Goal: Information Seeking & Learning: Learn about a topic

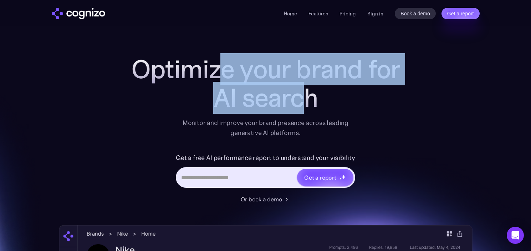
drag, startPoint x: 225, startPoint y: 68, endPoint x: 307, endPoint y: 87, distance: 84.2
click at [307, 88] on div "Optimize your brand for AI search" at bounding box center [265, 83] width 285 height 57
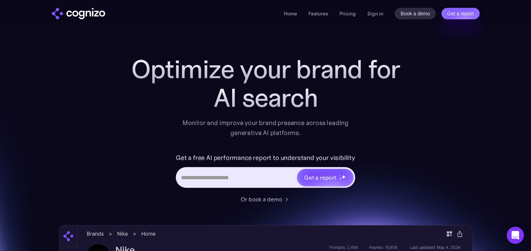
drag, startPoint x: 307, startPoint y: 87, endPoint x: 307, endPoint y: 93, distance: 5.4
click at [307, 87] on div "AI search" at bounding box center [265, 97] width 285 height 29
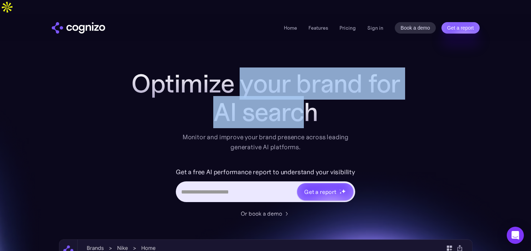
drag, startPoint x: 238, startPoint y: 77, endPoint x: 318, endPoint y: 106, distance: 84.4
click at [316, 106] on div "Optimize your brand for AI search" at bounding box center [265, 97] width 285 height 57
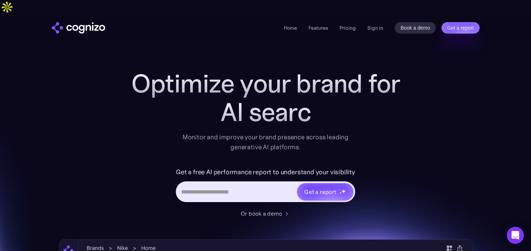
click at [318, 106] on div "AI searc" at bounding box center [265, 112] width 285 height 29
drag, startPoint x: 303, startPoint y: 97, endPoint x: 223, endPoint y: 99, distance: 80.3
click at [223, 99] on div "ChatGPT" at bounding box center [265, 112] width 285 height 29
drag, startPoint x: 223, startPoint y: 99, endPoint x: 312, endPoint y: 49, distance: 102.2
click at [223, 99] on div "ChatGPT" at bounding box center [265, 112] width 285 height 29
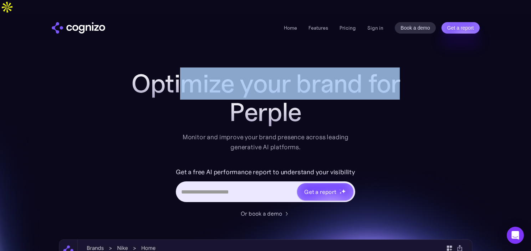
drag, startPoint x: 182, startPoint y: 61, endPoint x: 263, endPoint y: 92, distance: 86.5
click at [261, 91] on div "Optimize your brand for Perple" at bounding box center [265, 97] width 285 height 57
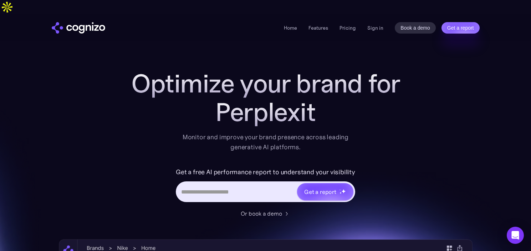
drag, startPoint x: 263, startPoint y: 92, endPoint x: 262, endPoint y: 99, distance: 7.9
click at [263, 98] on div "Perplexit" at bounding box center [265, 112] width 285 height 29
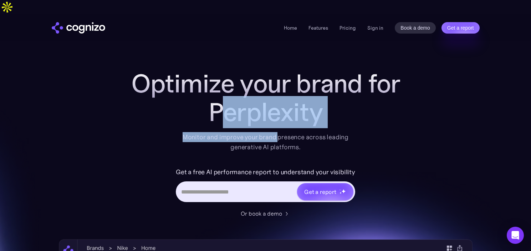
drag, startPoint x: 221, startPoint y: 102, endPoint x: 278, endPoint y: 118, distance: 58.6
click at [278, 118] on div "Optimize your brand for Perplexity Monitor and improve your brand presence acro…" at bounding box center [265, 110] width 285 height 83
click at [278, 132] on div "Monitor and improve your brand presence across leading generative AI platforms." at bounding box center [265, 142] width 175 height 20
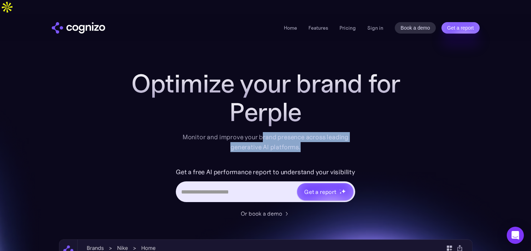
drag, startPoint x: 262, startPoint y: 120, endPoint x: 314, endPoint y: 132, distance: 53.0
click at [314, 132] on div "Monitor and improve your brand presence across leading generative AI platforms." at bounding box center [265, 142] width 175 height 20
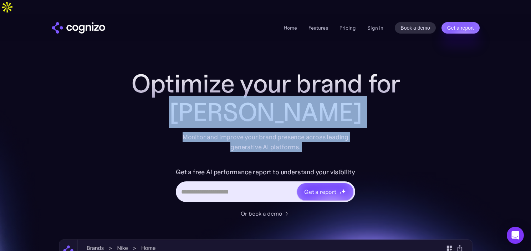
drag, startPoint x: 314, startPoint y: 132, endPoint x: 151, endPoint y: 113, distance: 163.6
click at [151, 113] on div "Optimize your brand for Claude Monitor and improve your brand presence across l…" at bounding box center [265, 110] width 285 height 83
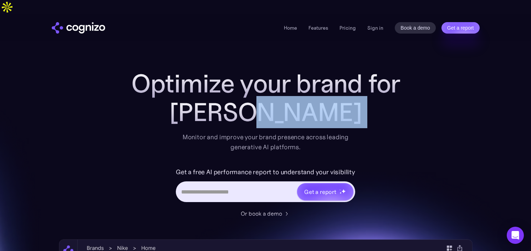
click at [155, 115] on div "Optimize your brand for Claude Monitor and improve your brand presence across l…" at bounding box center [265, 110] width 285 height 83
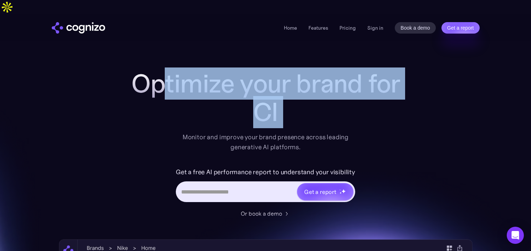
drag, startPoint x: 162, startPoint y: 73, endPoint x: 285, endPoint y: 115, distance: 130.1
click at [285, 115] on div "Optimize your brand for Cl Monitor and improve your brand presence across leadi…" at bounding box center [265, 110] width 285 height 83
click at [285, 115] on div "Optimize your brand for Mi Monitor and improve your brand presence across leadi…" at bounding box center [265, 110] width 285 height 83
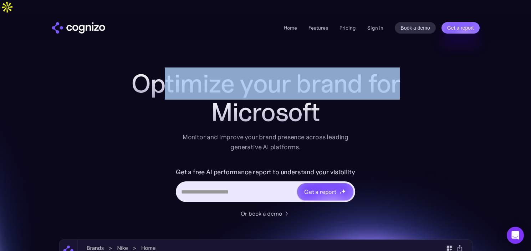
drag, startPoint x: 165, startPoint y: 63, endPoint x: 320, endPoint y: 94, distance: 158.1
click at [320, 94] on div "Optimize your brand for Microsoft" at bounding box center [265, 97] width 285 height 57
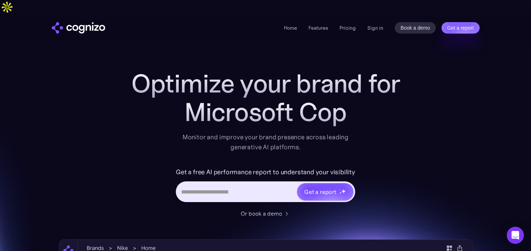
click at [320, 98] on div "Microsoft Cop" at bounding box center [265, 112] width 285 height 29
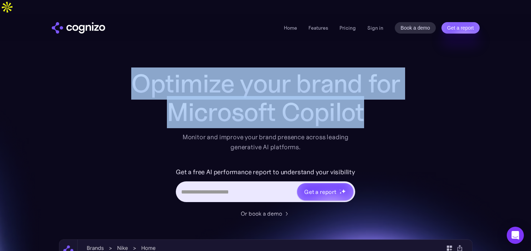
drag, startPoint x: 374, startPoint y: 101, endPoint x: 111, endPoint y: 61, distance: 265.8
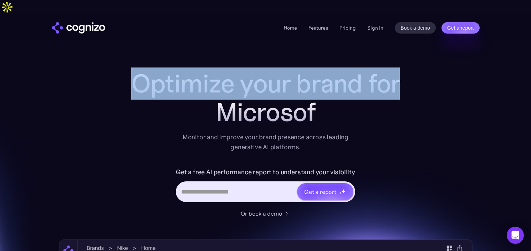
drag, startPoint x: 109, startPoint y: 63, endPoint x: 351, endPoint y: 110, distance: 245.9
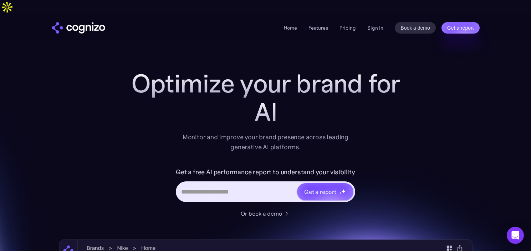
click at [348, 110] on div "AI" at bounding box center [265, 112] width 285 height 29
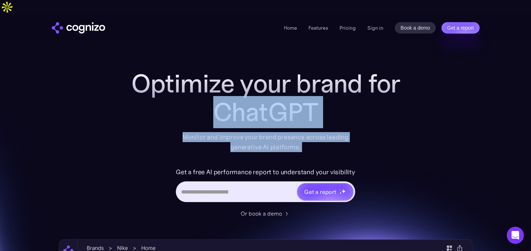
drag, startPoint x: 167, startPoint y: 122, endPoint x: 317, endPoint y: 139, distance: 151.4
click at [317, 139] on div "Optimize your brand for ChatGPT Monitor and improve your brand presence across …" at bounding box center [265, 143] width 285 height 148
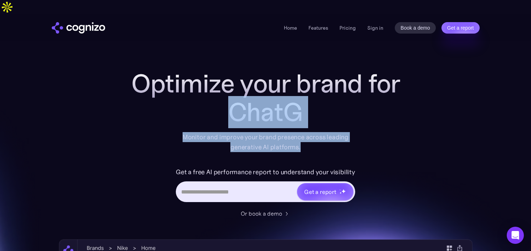
drag, startPoint x: 313, startPoint y: 135, endPoint x: 159, endPoint y: 116, distance: 155.3
click at [159, 116] on div "Optimize your brand for ChatG Monitor and improve your brand presence across le…" at bounding box center [265, 110] width 285 height 83
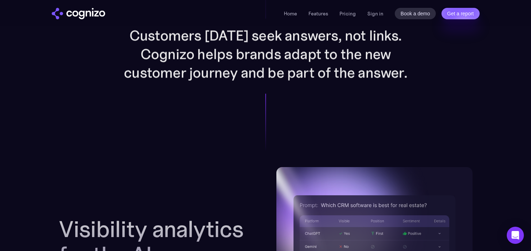
scroll to position [860, 0]
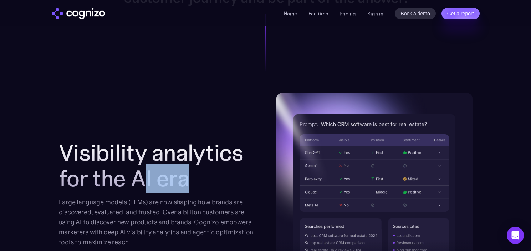
drag, startPoint x: 147, startPoint y: 154, endPoint x: 213, endPoint y: 165, distance: 67.4
click at [213, 165] on h2 "Visibility analytics for the AI era" at bounding box center [157, 165] width 196 height 51
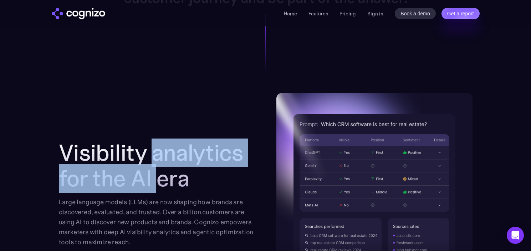
drag, startPoint x: 149, startPoint y: 139, endPoint x: 162, endPoint y: 163, distance: 27.7
click at [162, 163] on h2 "Visibility analytics for the AI era" at bounding box center [157, 165] width 196 height 51
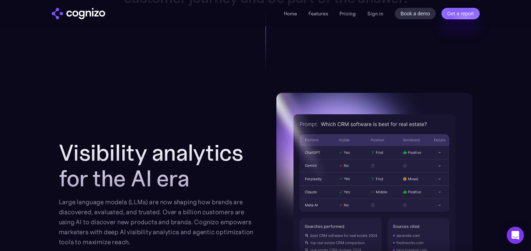
click at [163, 164] on h2 "Visibility analytics for the AI era" at bounding box center [157, 165] width 196 height 51
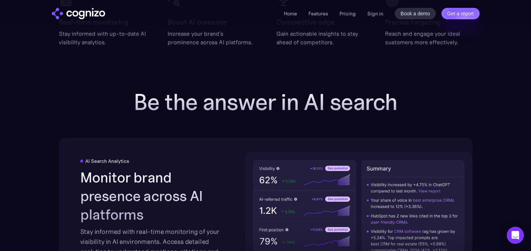
scroll to position [1187, 0]
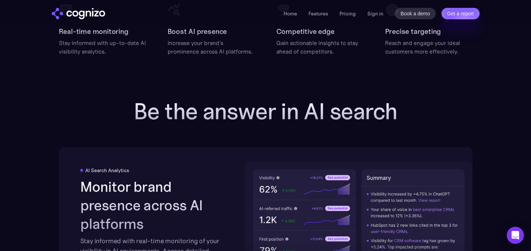
click at [224, 98] on h2 "Be the answer in AI search" at bounding box center [265, 111] width 285 height 26
click at [225, 98] on h2 "Be the answer in AI search" at bounding box center [265, 111] width 285 height 26
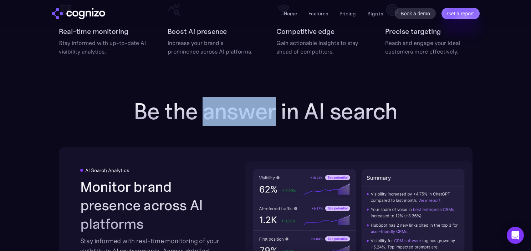
click at [225, 98] on h2 "Be the answer in AI search" at bounding box center [265, 111] width 285 height 26
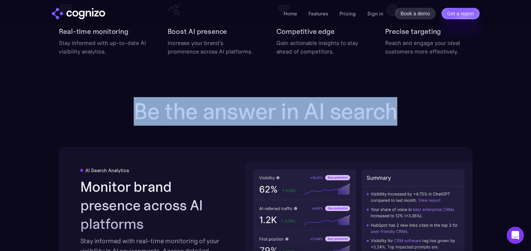
click at [225, 98] on h2 "Be the answer in AI search" at bounding box center [265, 111] width 285 height 26
click at [345, 14] on link "Pricing" at bounding box center [347, 13] width 16 height 6
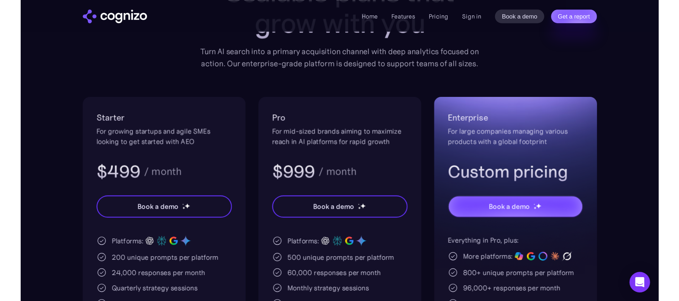
scroll to position [100, 0]
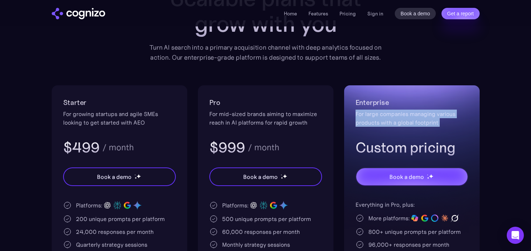
drag, startPoint x: 373, startPoint y: 94, endPoint x: 396, endPoint y: 123, distance: 36.5
click at [396, 123] on div "Enterprise For large companies managing various products with a global footprin…" at bounding box center [411, 127] width 113 height 60
click at [396, 122] on div "Enterprise For large companies managing various products with a global footprin…" at bounding box center [411, 127] width 113 height 60
drag, startPoint x: 470, startPoint y: 112, endPoint x: 387, endPoint y: 91, distance: 85.3
click at [387, 91] on div "Enterprise For large companies managing various products with a global footprin…" at bounding box center [411, 216] width 135 height 262
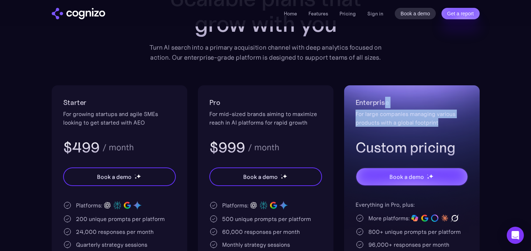
click at [386, 97] on h2 "Enterprise" at bounding box center [411, 102] width 113 height 11
